Goal: Check status

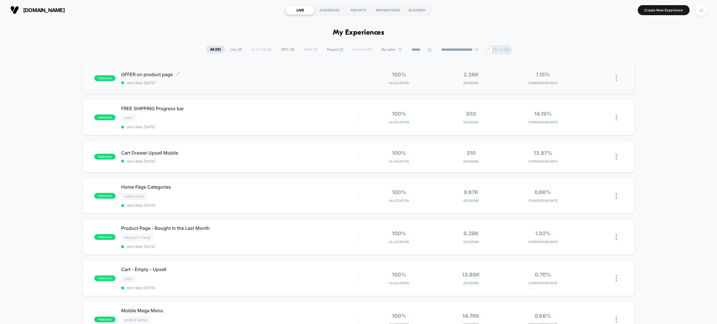
click at [246, 81] on span "start date: [DATE]" at bounding box center [239, 83] width 237 height 4
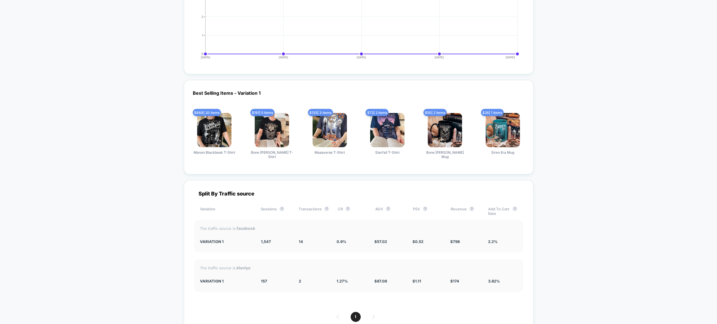
scroll to position [1146, 0]
